Goal: Task Accomplishment & Management: Complete application form

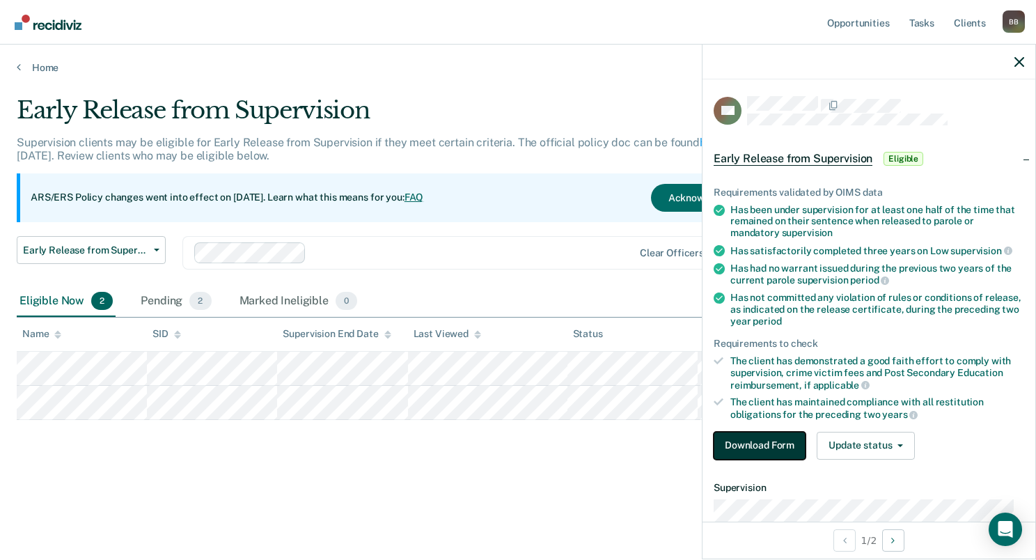
click at [745, 443] on button "Download Form" at bounding box center [760, 446] width 92 height 28
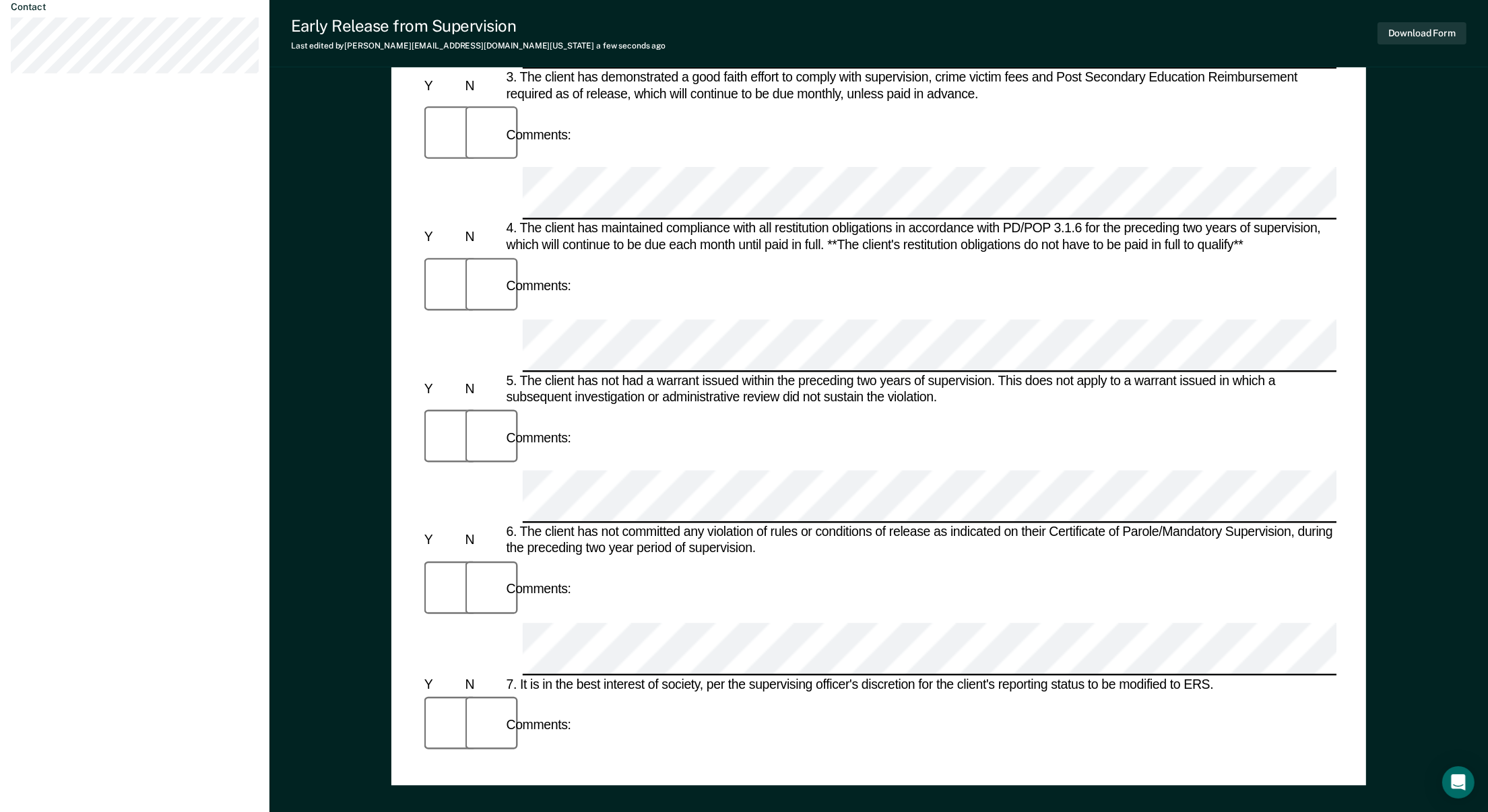
scroll to position [674, 0]
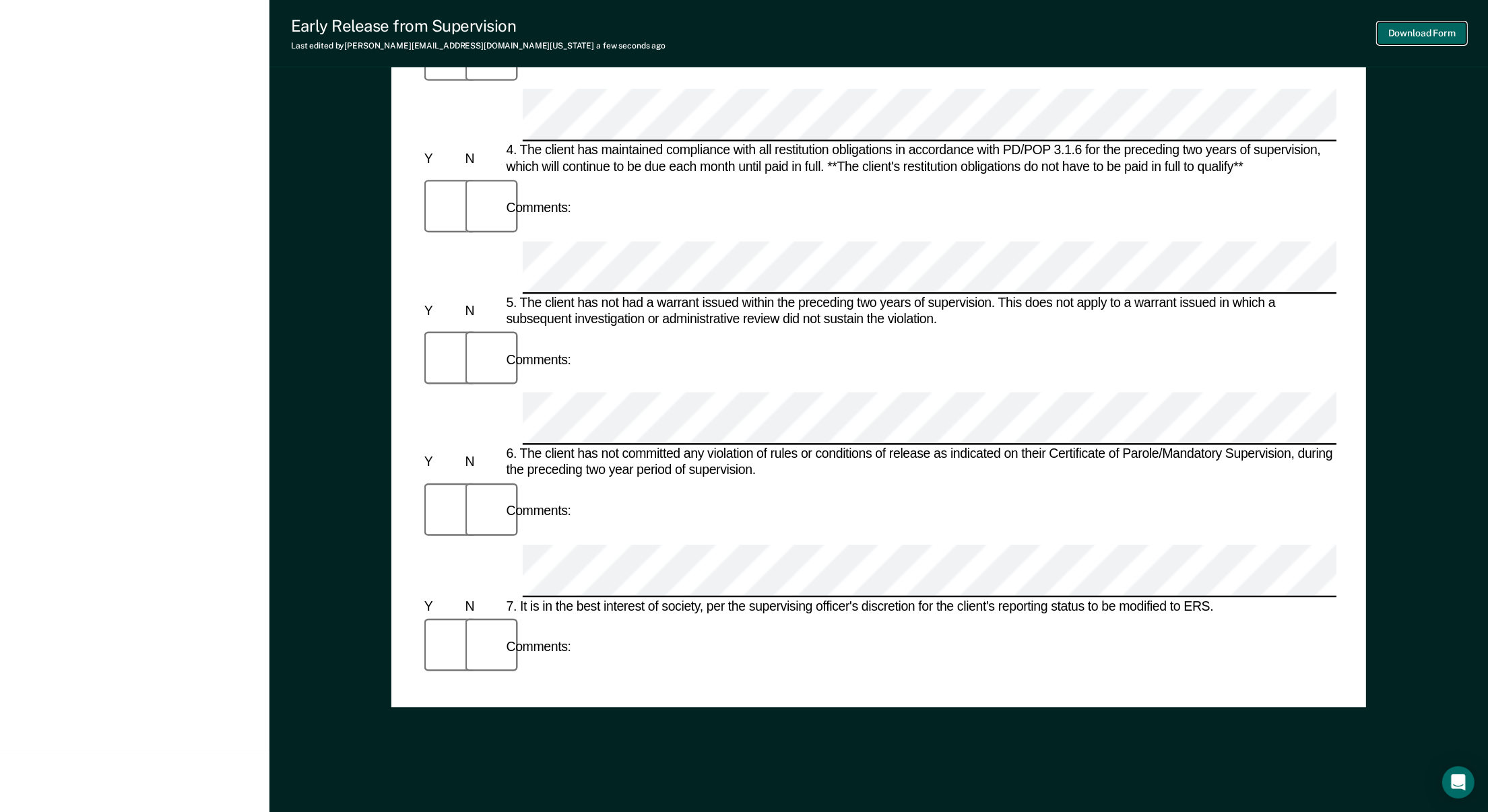
click at [1002, 31] on button "Download Form" at bounding box center [1421, 33] width 89 height 22
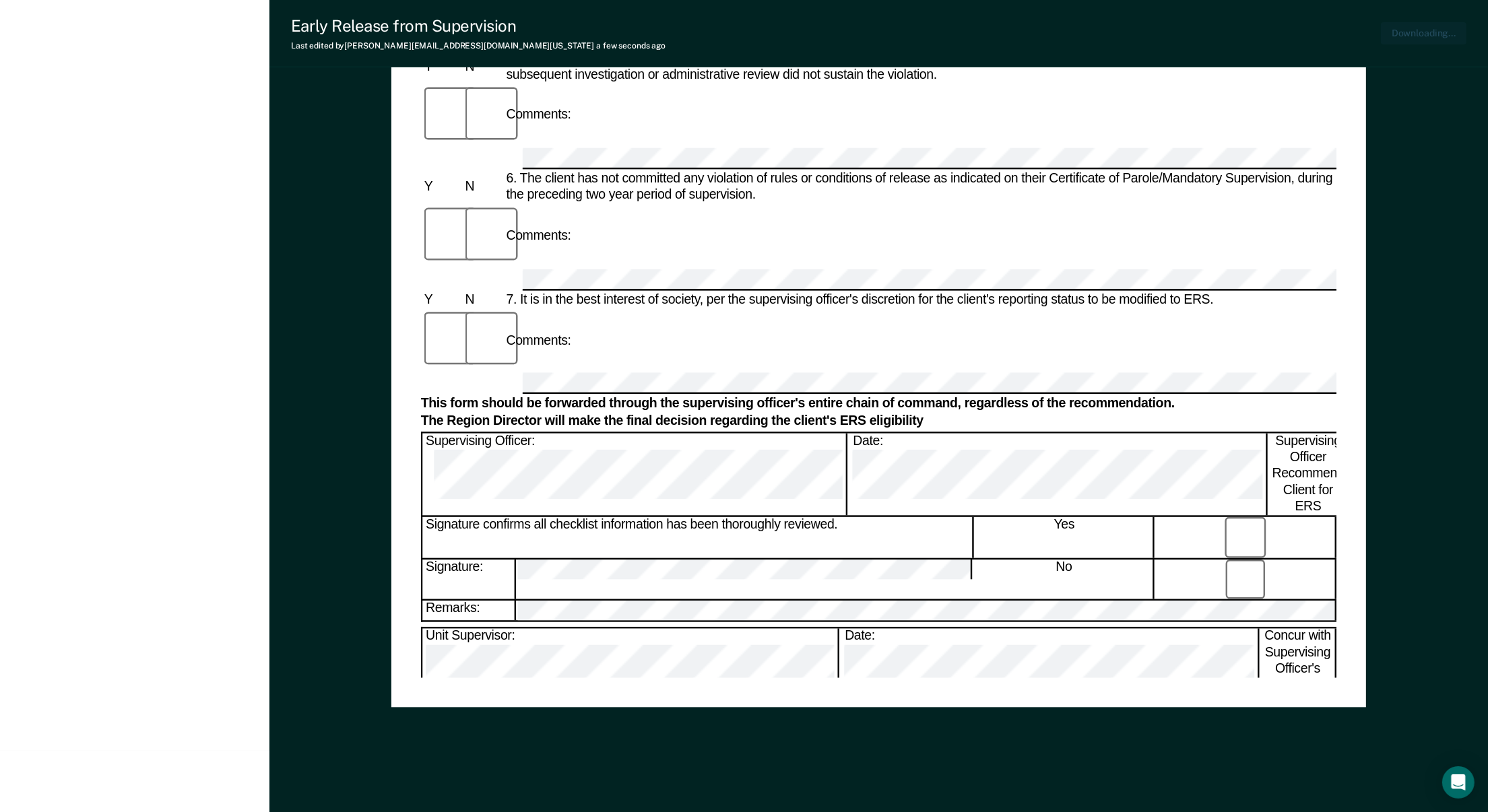
scroll to position [0, 0]
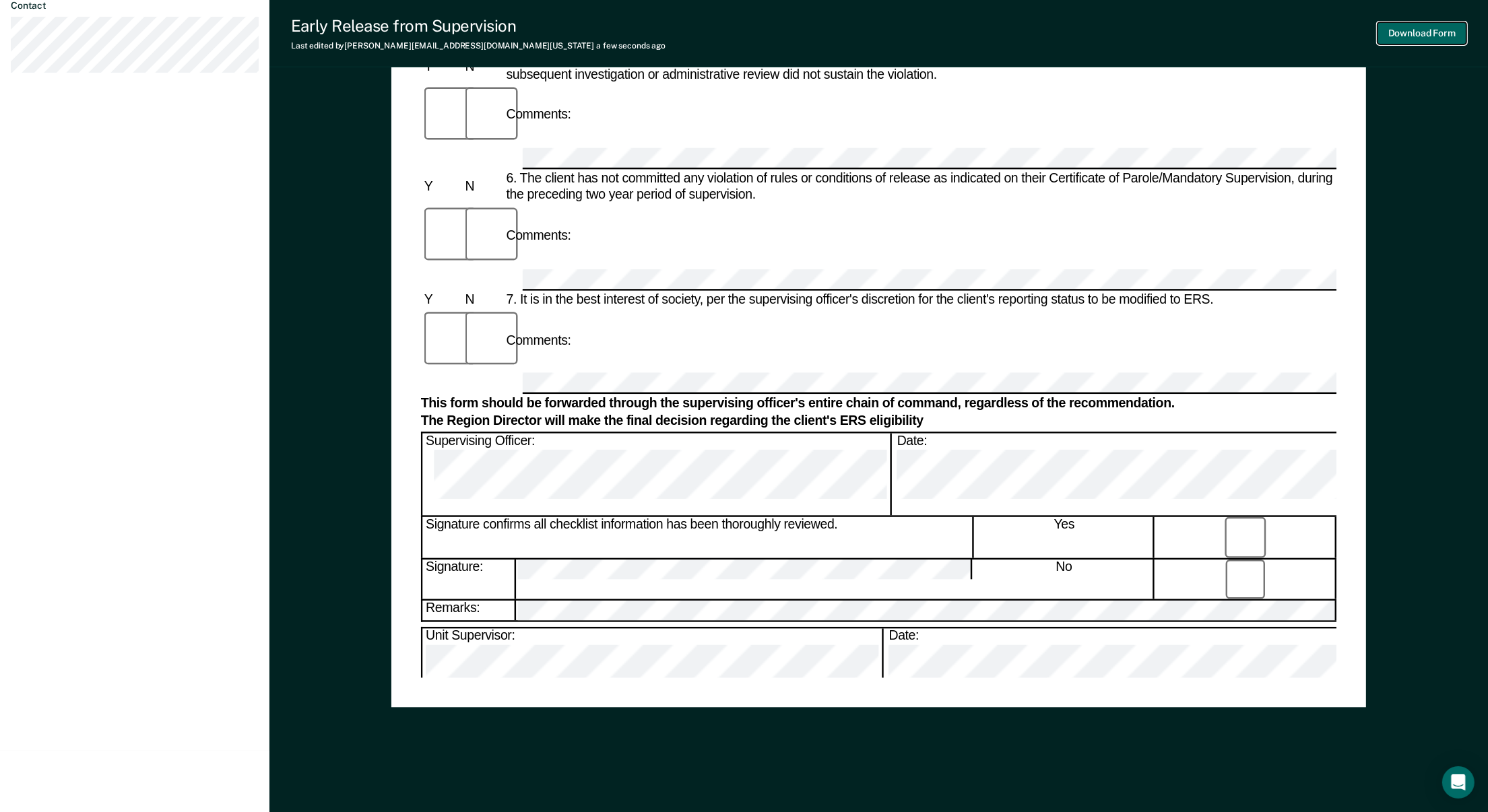
click at [1002, 38] on button "Download Form" at bounding box center [1421, 33] width 89 height 22
